Goal: Information Seeking & Learning: Check status

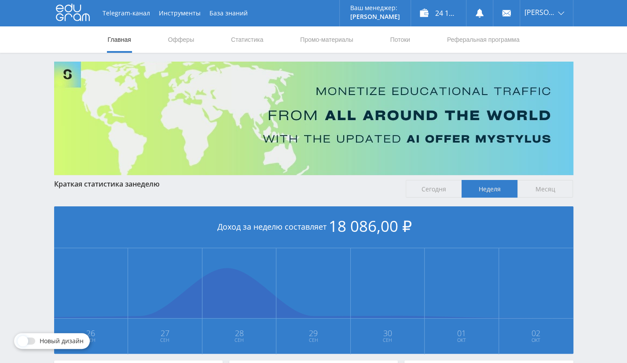
click at [527, 128] on img at bounding box center [313, 118] width 519 height 113
click at [313, 44] on link "Промо-материалы" at bounding box center [326, 39] width 55 height 26
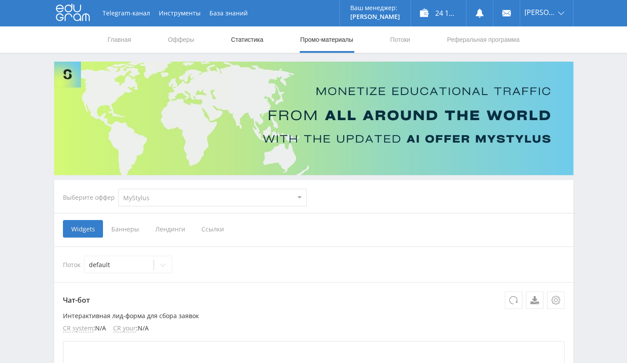
click at [250, 36] on link "Статистика" at bounding box center [247, 39] width 34 height 26
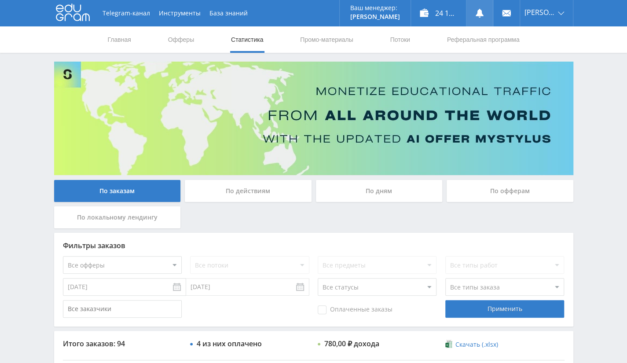
click at [485, 7] on link at bounding box center [479, 13] width 26 height 26
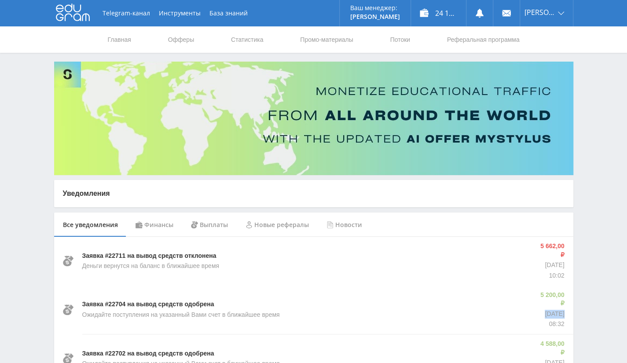
drag, startPoint x: 533, startPoint y: 294, endPoint x: 551, endPoint y: 299, distance: 18.7
click at [551, 310] on p "15.09.2025" at bounding box center [551, 314] width 26 height 9
click at [550, 320] on p "08:32" at bounding box center [551, 324] width 26 height 9
click at [232, 38] on link "Статистика" at bounding box center [247, 39] width 34 height 26
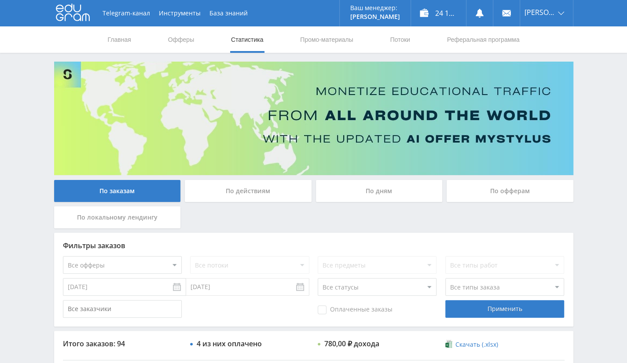
click at [527, 197] on div "По офферам" at bounding box center [509, 191] width 127 height 22
click at [0, 0] on input "По офферам" at bounding box center [0, 0] width 0 height 0
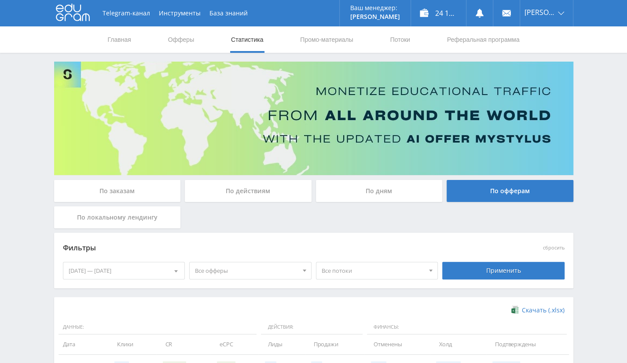
click at [125, 270] on div "26.09.2025 — 02.10.2025" at bounding box center [123, 270] width 121 height 17
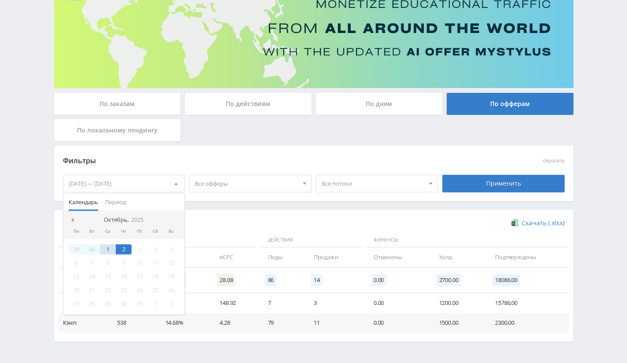
scroll to position [88, 0]
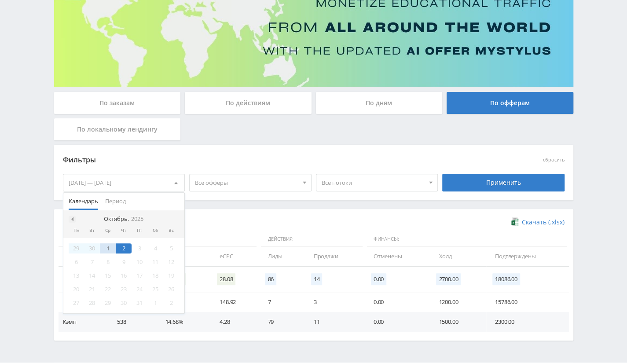
click at [70, 215] on div at bounding box center [72, 218] width 7 height 7
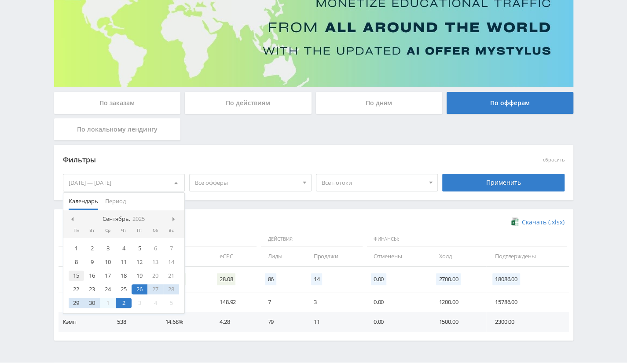
click at [73, 275] on div "15" at bounding box center [77, 275] width 16 height 10
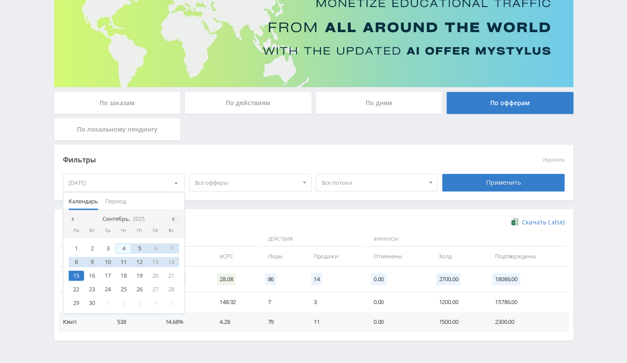
click at [172, 220] on div at bounding box center [175, 218] width 7 height 7
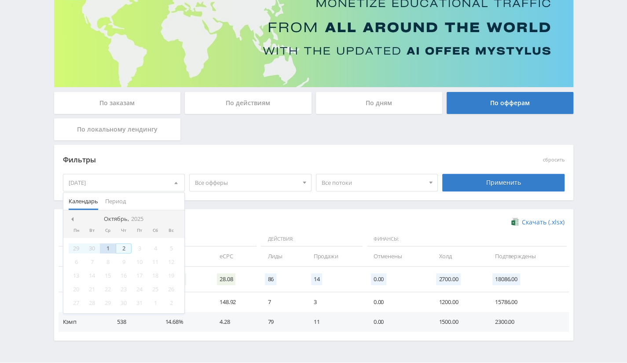
click at [122, 250] on div "2" at bounding box center [124, 248] width 16 height 10
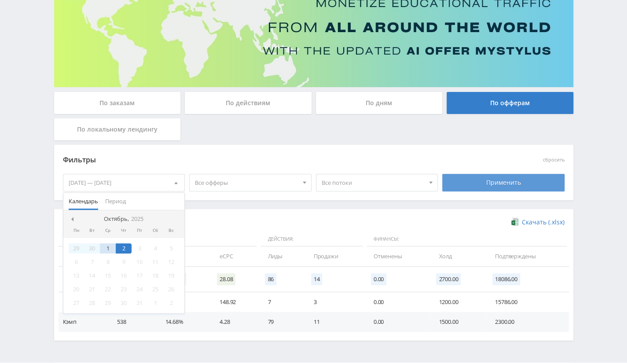
click at [460, 181] on div "Применить" at bounding box center [503, 183] width 122 height 18
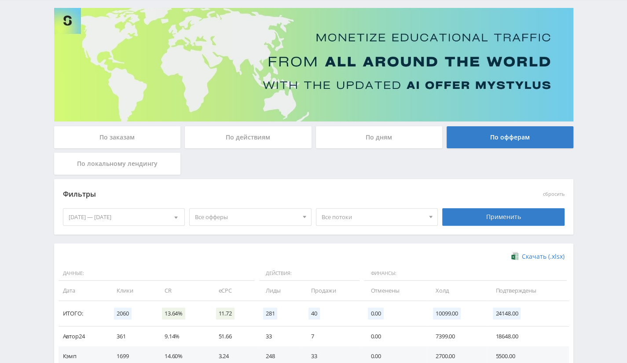
scroll to position [113, 0]
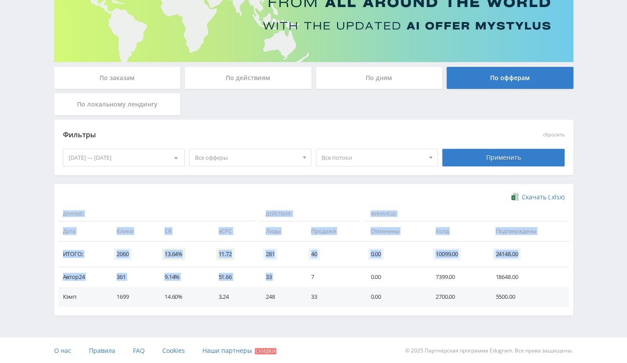
drag, startPoint x: 309, startPoint y: 276, endPoint x: 326, endPoint y: 310, distance: 38.7
click at [326, 310] on div "Скачать (.xlsx) Данные: Действия: Финансы: Дата Клики CR eCPC Лиды Продажи Отме…" at bounding box center [313, 249] width 519 height 131
click at [386, 289] on td "0.00" at bounding box center [393, 297] width 65 height 20
click at [344, 284] on td "7" at bounding box center [331, 277] width 59 height 20
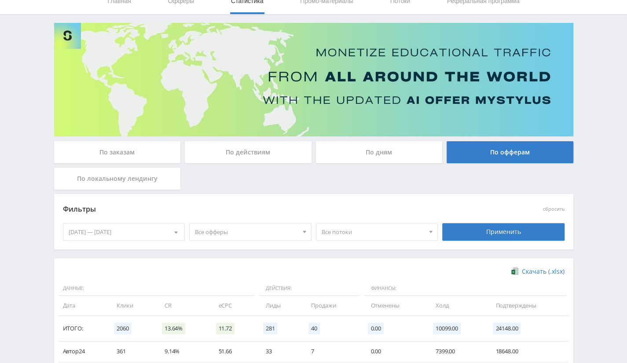
scroll to position [0, 0]
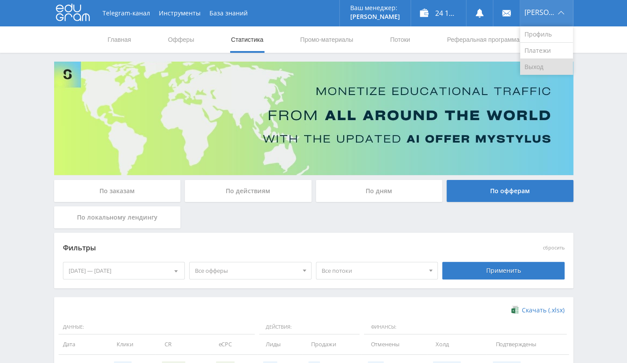
click at [539, 66] on link "Выход" at bounding box center [546, 67] width 53 height 16
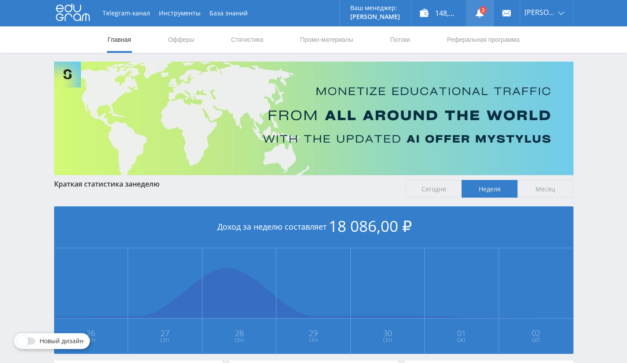
click at [484, 16] on icon at bounding box center [479, 13] width 9 height 9
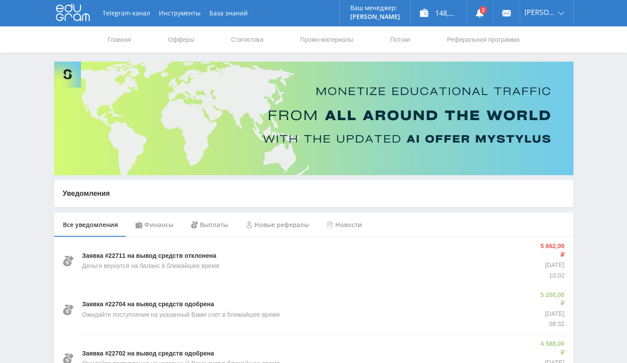
click at [166, 223] on div "Финансы" at bounding box center [154, 224] width 55 height 25
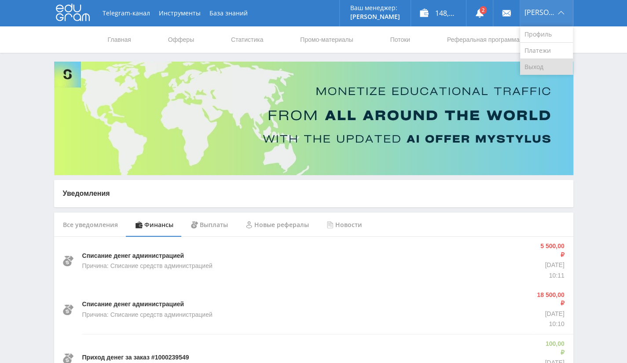
click at [552, 67] on link "Выход" at bounding box center [546, 67] width 53 height 16
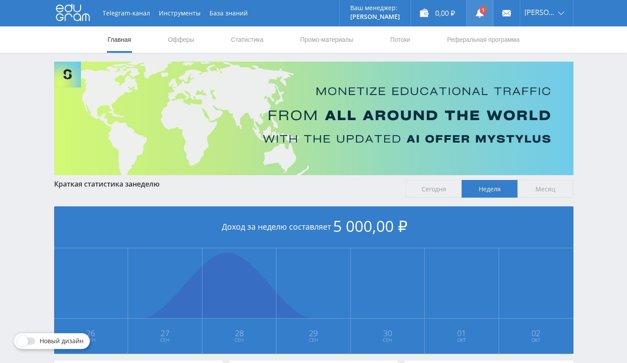
click at [490, 13] on link at bounding box center [479, 13] width 26 height 26
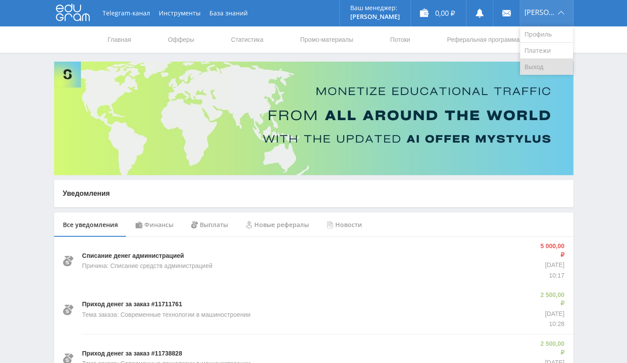
click at [541, 65] on link "Выход" at bounding box center [546, 67] width 53 height 16
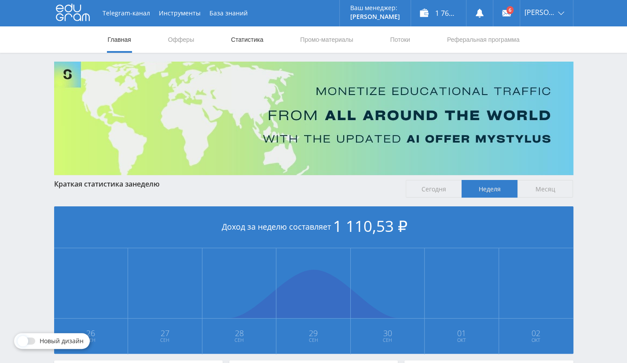
click at [238, 45] on link "Статистика" at bounding box center [247, 39] width 34 height 26
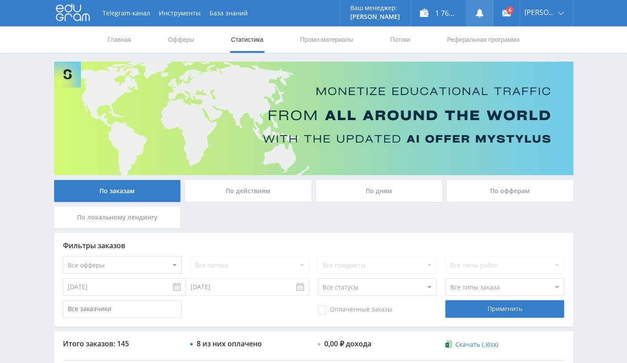
click at [481, 17] on link at bounding box center [479, 13] width 26 height 26
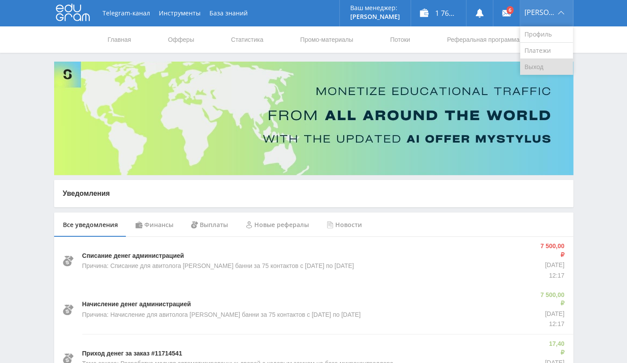
click at [544, 66] on link "Выход" at bounding box center [546, 67] width 53 height 16
